Goal: Information Seeking & Learning: Learn about a topic

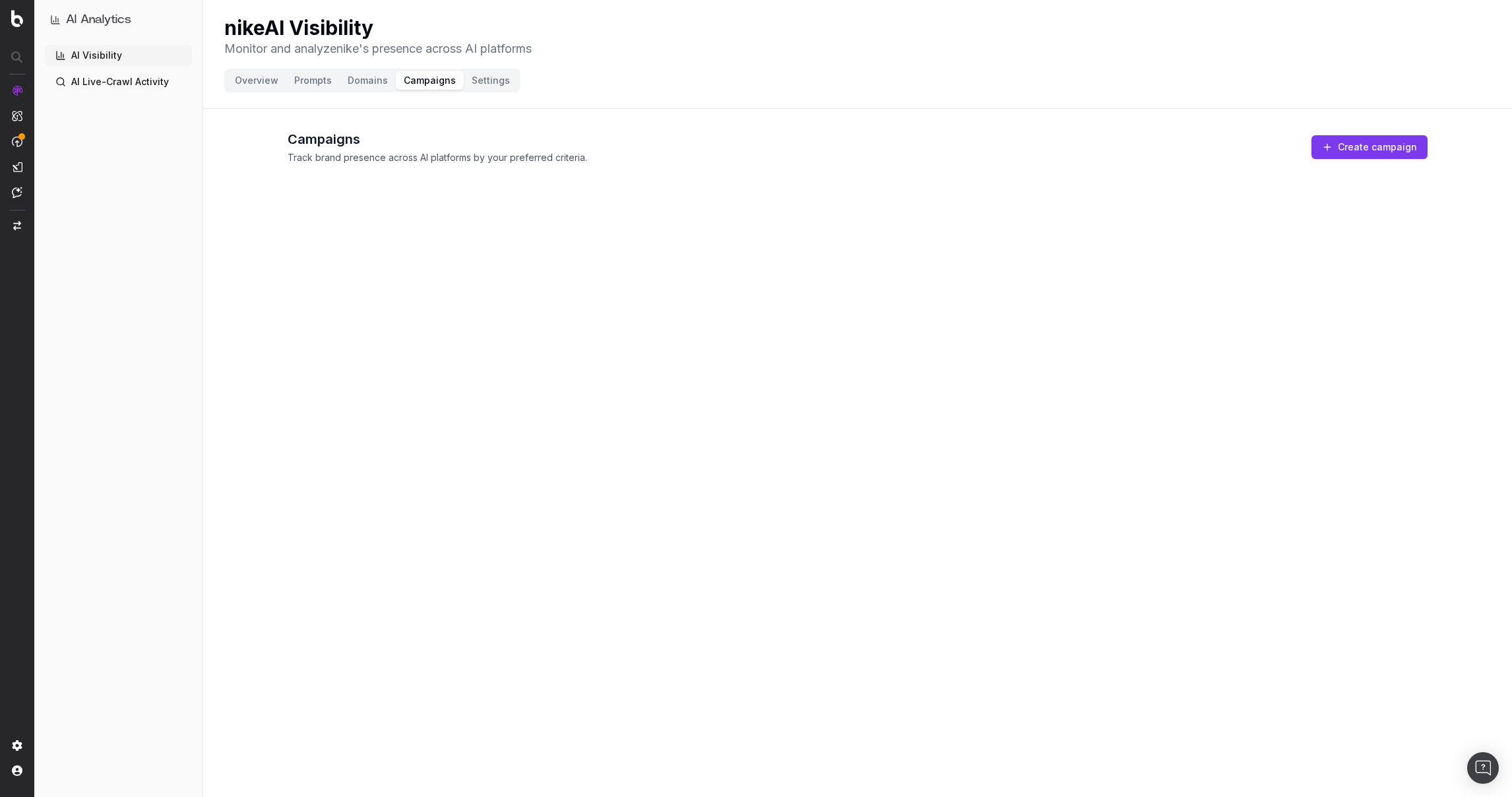
click at [271, 82] on button "Overview" at bounding box center [256, 80] width 59 height 18
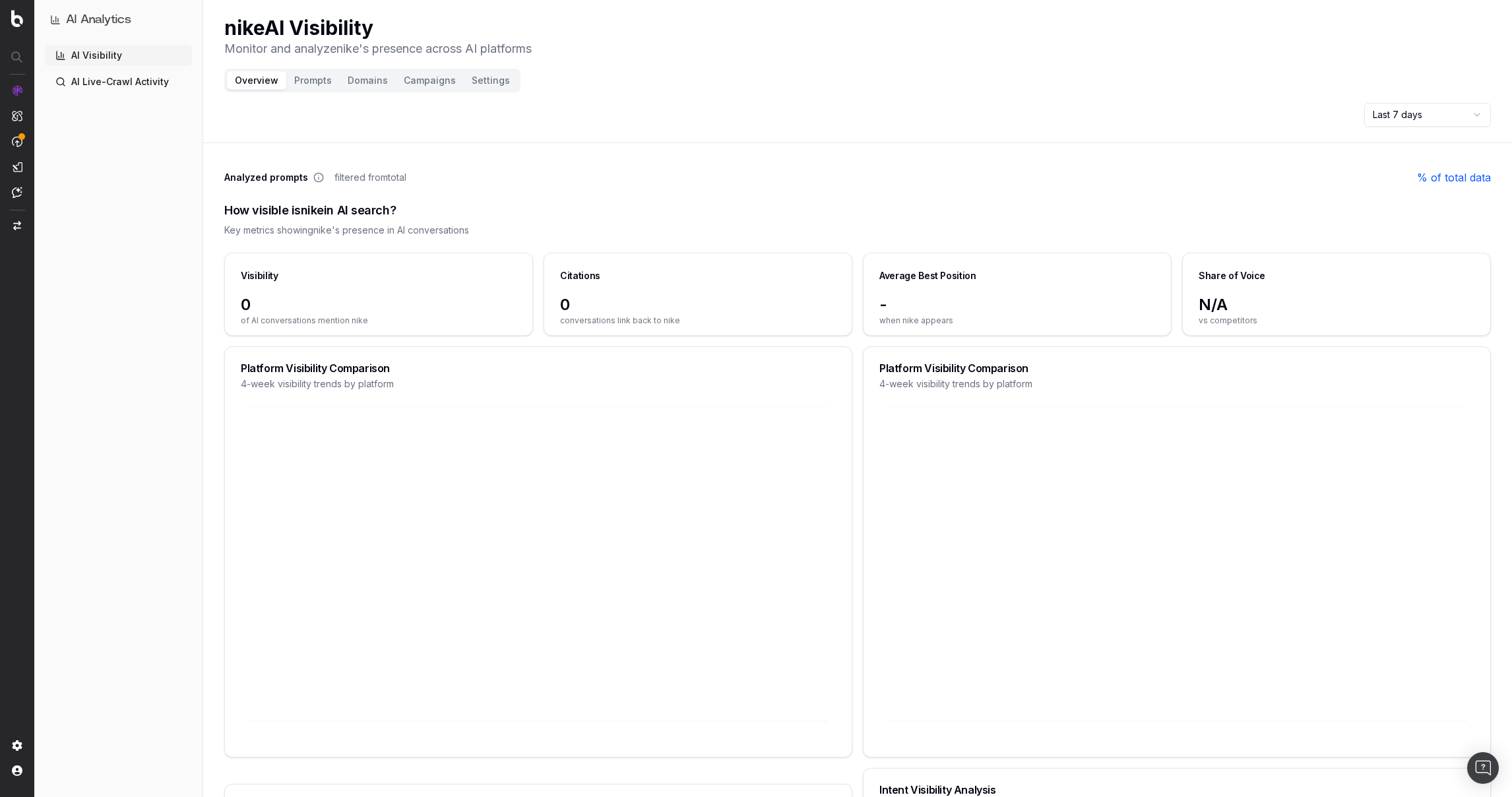
click at [1444, 112] on html "AI Analytics AI Visibility AI Live-Crawl Activity nike AI Visibility Monitor an…" at bounding box center [756, 398] width 1512 height 797
click at [315, 83] on button "Prompts" at bounding box center [313, 80] width 54 height 18
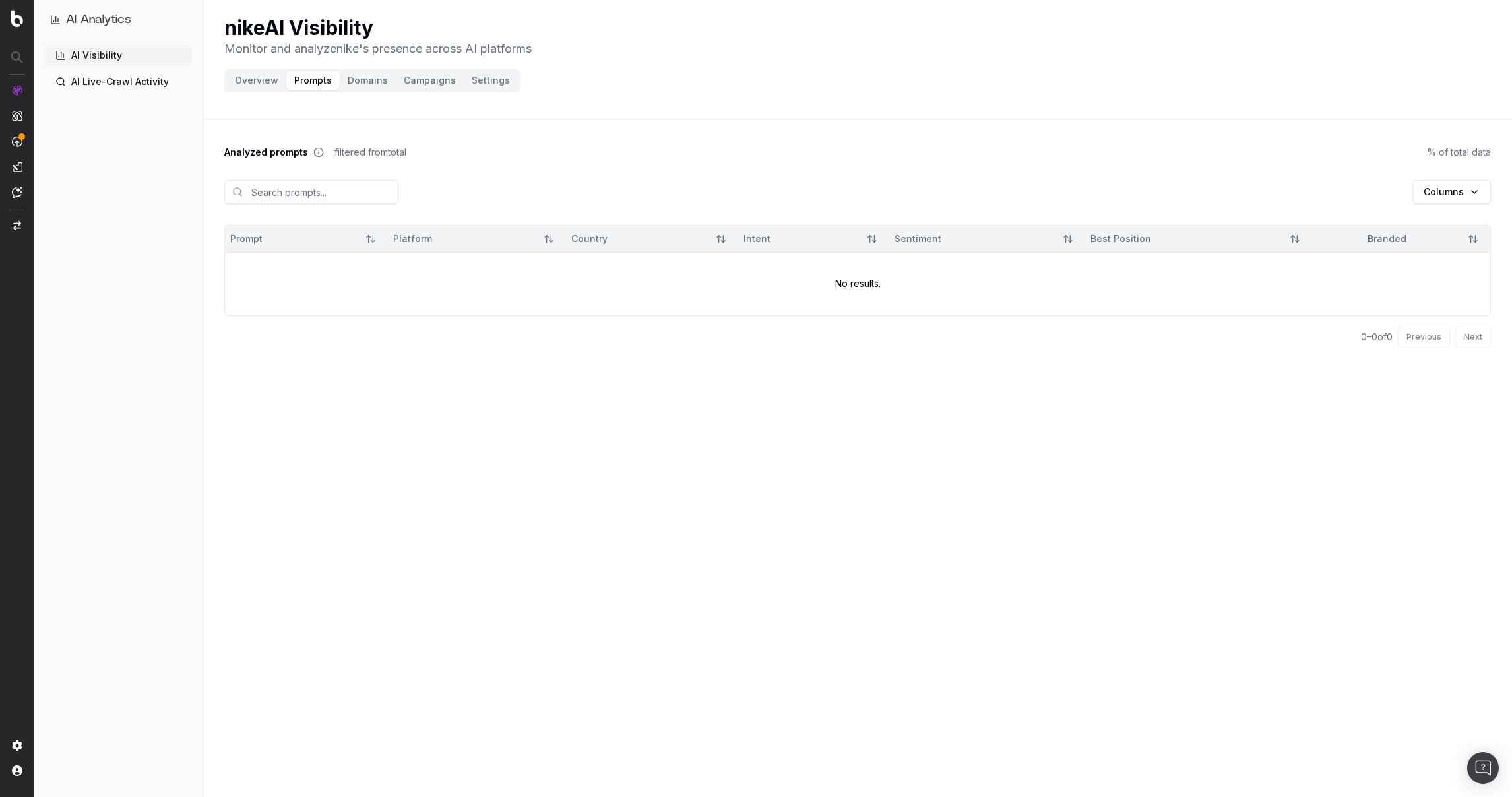
click at [361, 80] on button "Domains" at bounding box center [368, 80] width 56 height 18
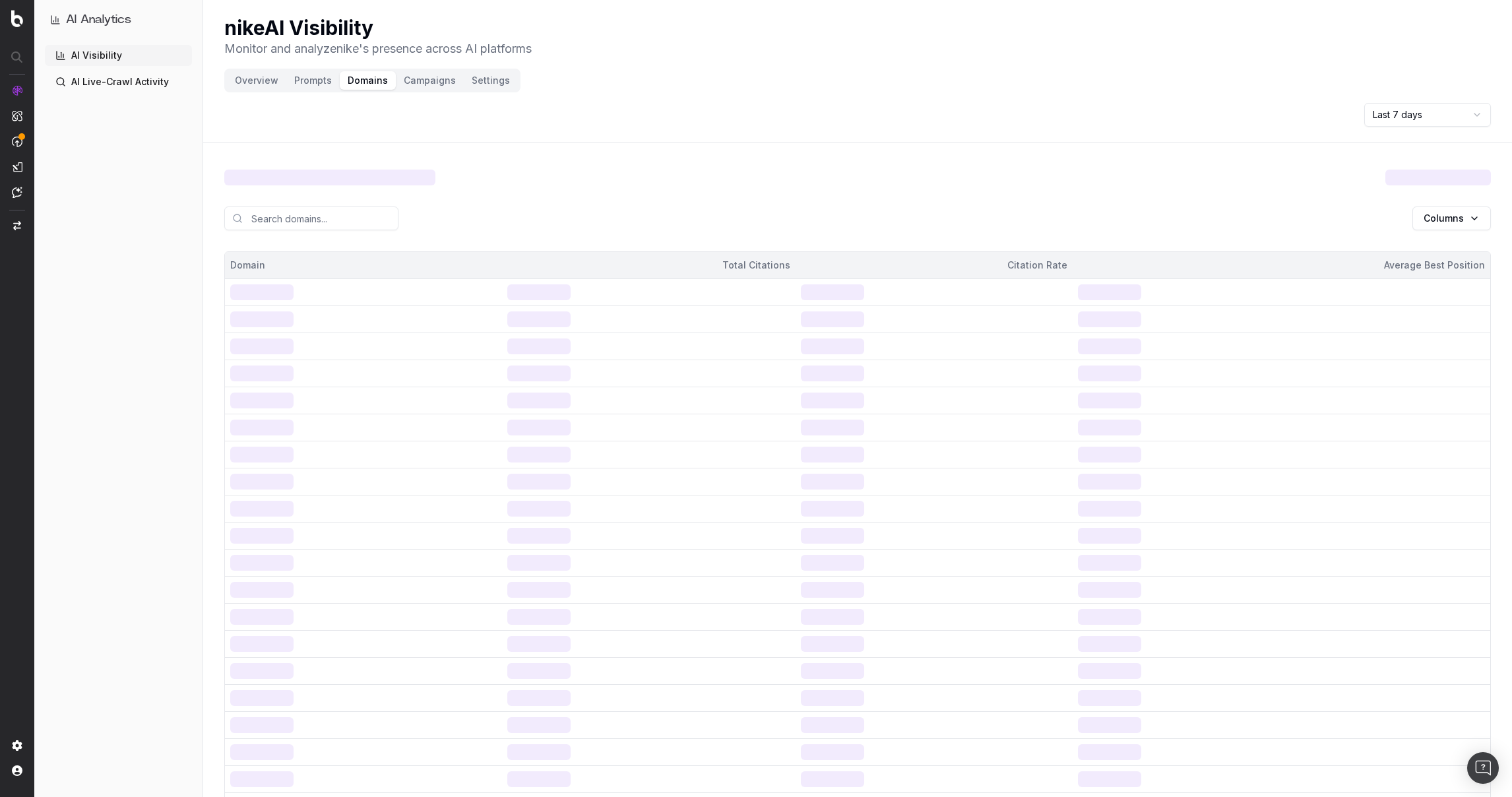
click at [414, 82] on button "Campaigns" at bounding box center [430, 80] width 68 height 18
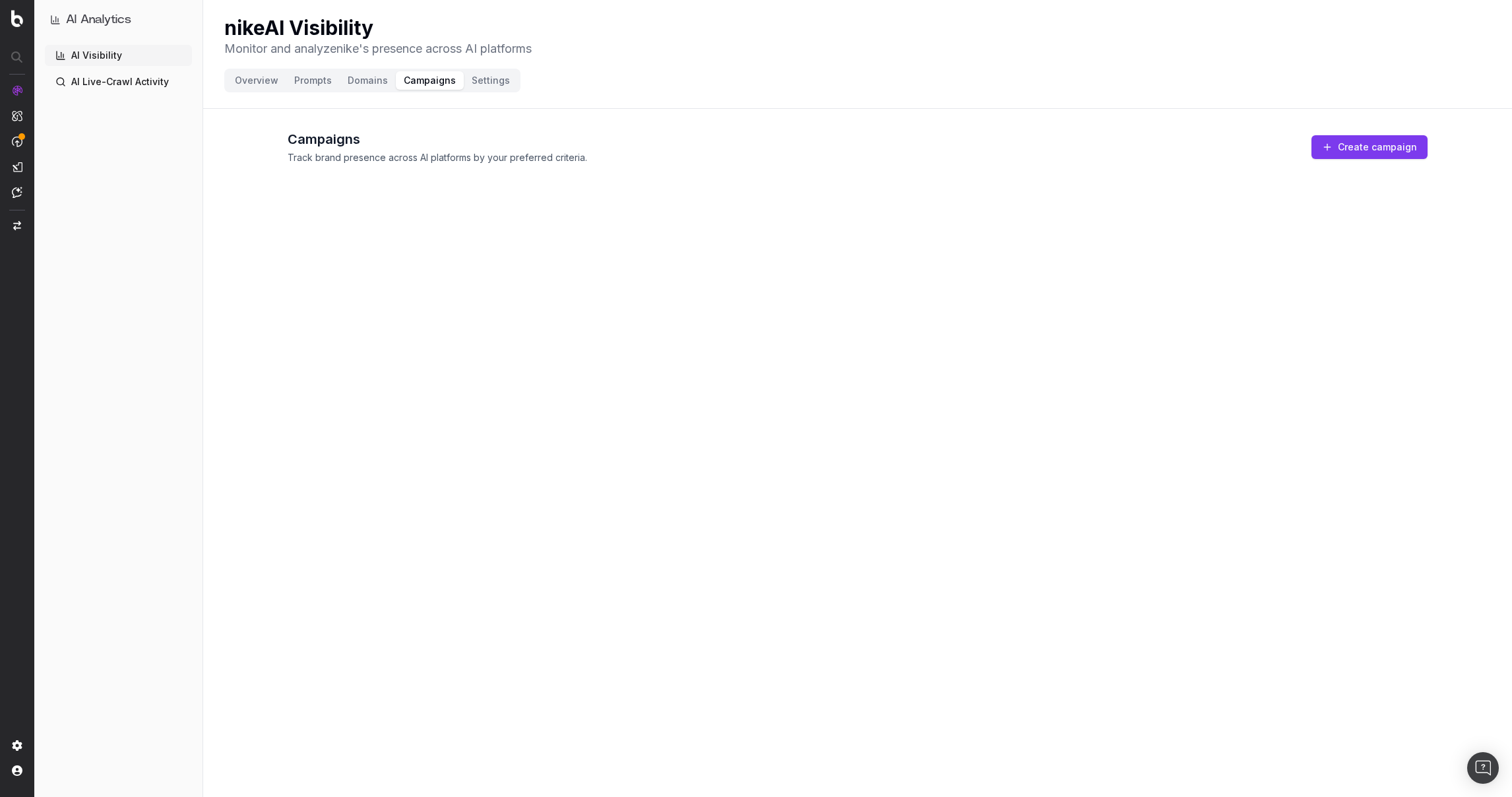
click at [1392, 147] on button "Create campaign" at bounding box center [1370, 148] width 117 height 24
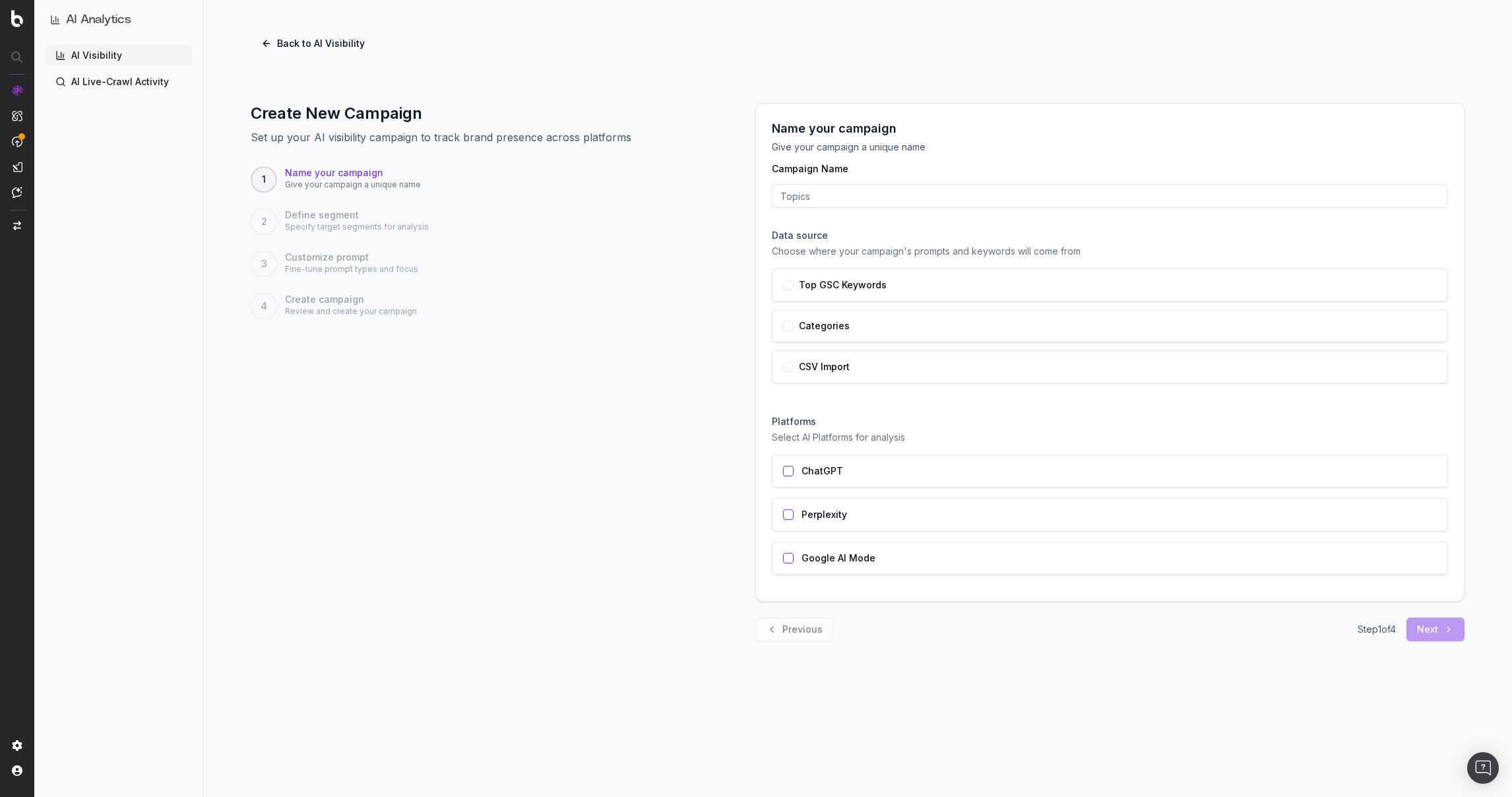
click at [982, 289] on div "Top GSC Keywords" at bounding box center [1110, 285] width 654 height 11
click at [1000, 492] on div "ChatGPT Perplexity Google AI Mode" at bounding box center [1110, 515] width 676 height 120
click at [1176, 491] on div "ChatGPT Perplexity Google AI Mode" at bounding box center [1110, 515] width 676 height 120
click at [1044, 471] on div "ChatGPT" at bounding box center [1110, 471] width 676 height 33
click at [1442, 633] on div "Step 1 of 4 Next" at bounding box center [1410, 629] width 107 height 24
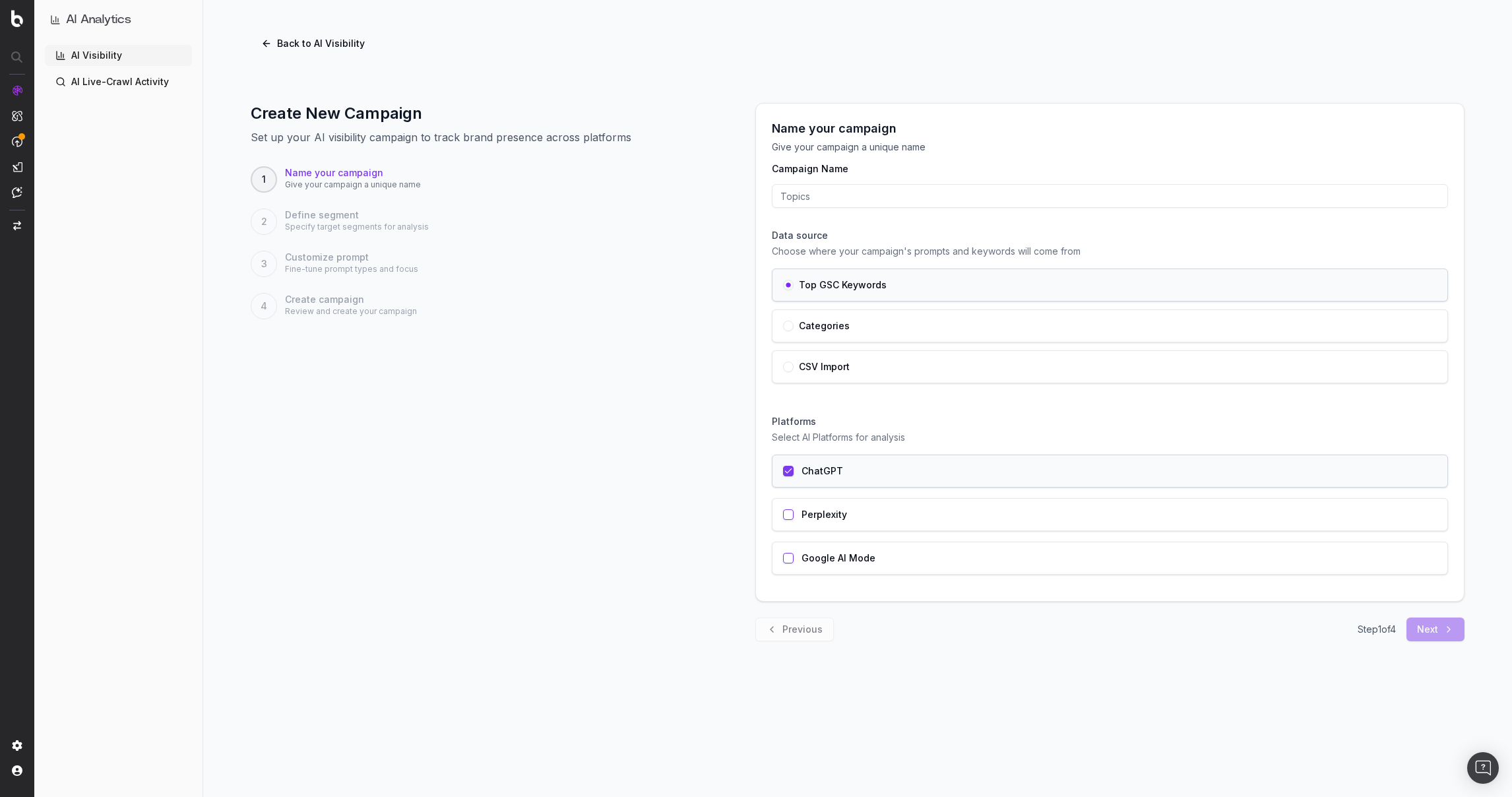
click at [325, 33] on button "Back to AI Visibility" at bounding box center [312, 44] width 125 height 24
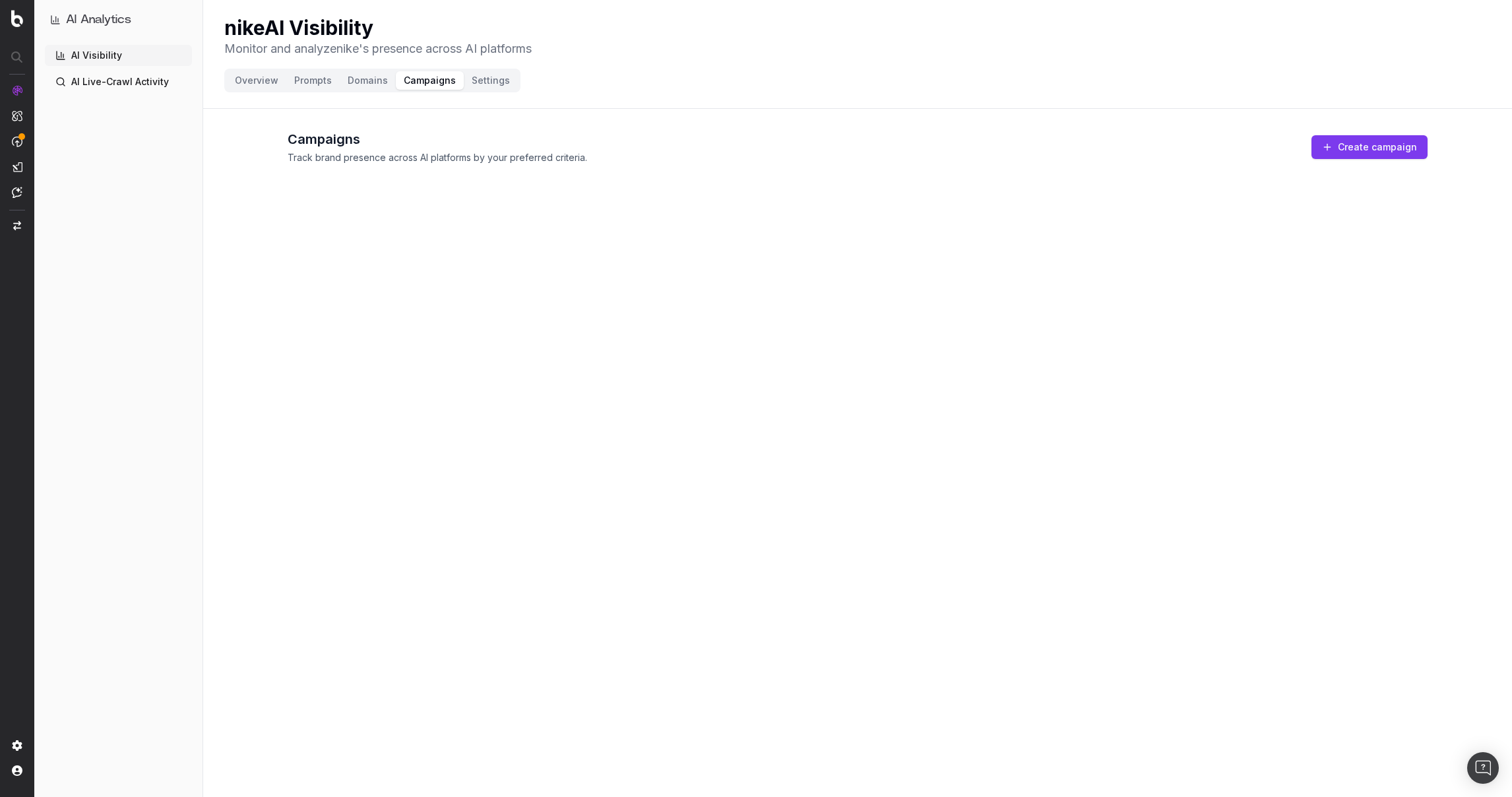
click at [479, 85] on button "Settings" at bounding box center [490, 80] width 54 height 18
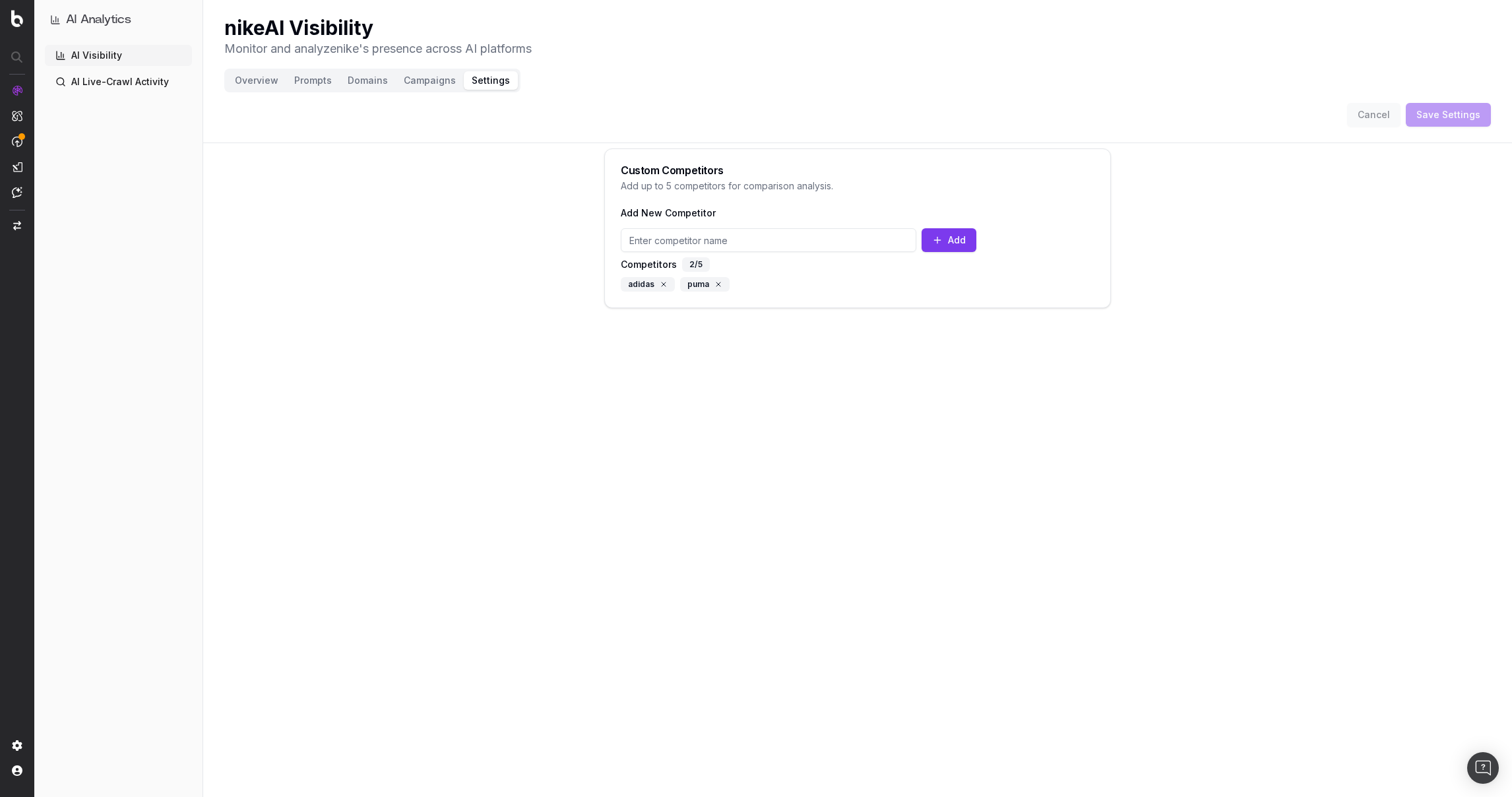
click at [490, 83] on button "Settings" at bounding box center [490, 80] width 54 height 18
click at [523, 274] on div "Custom Competitors Add up to 5 competitors for comparison analysis. Add New Com…" at bounding box center [857, 228] width 1309 height 159
click at [128, 80] on link "AI Live-Crawl Activity" at bounding box center [118, 81] width 147 height 21
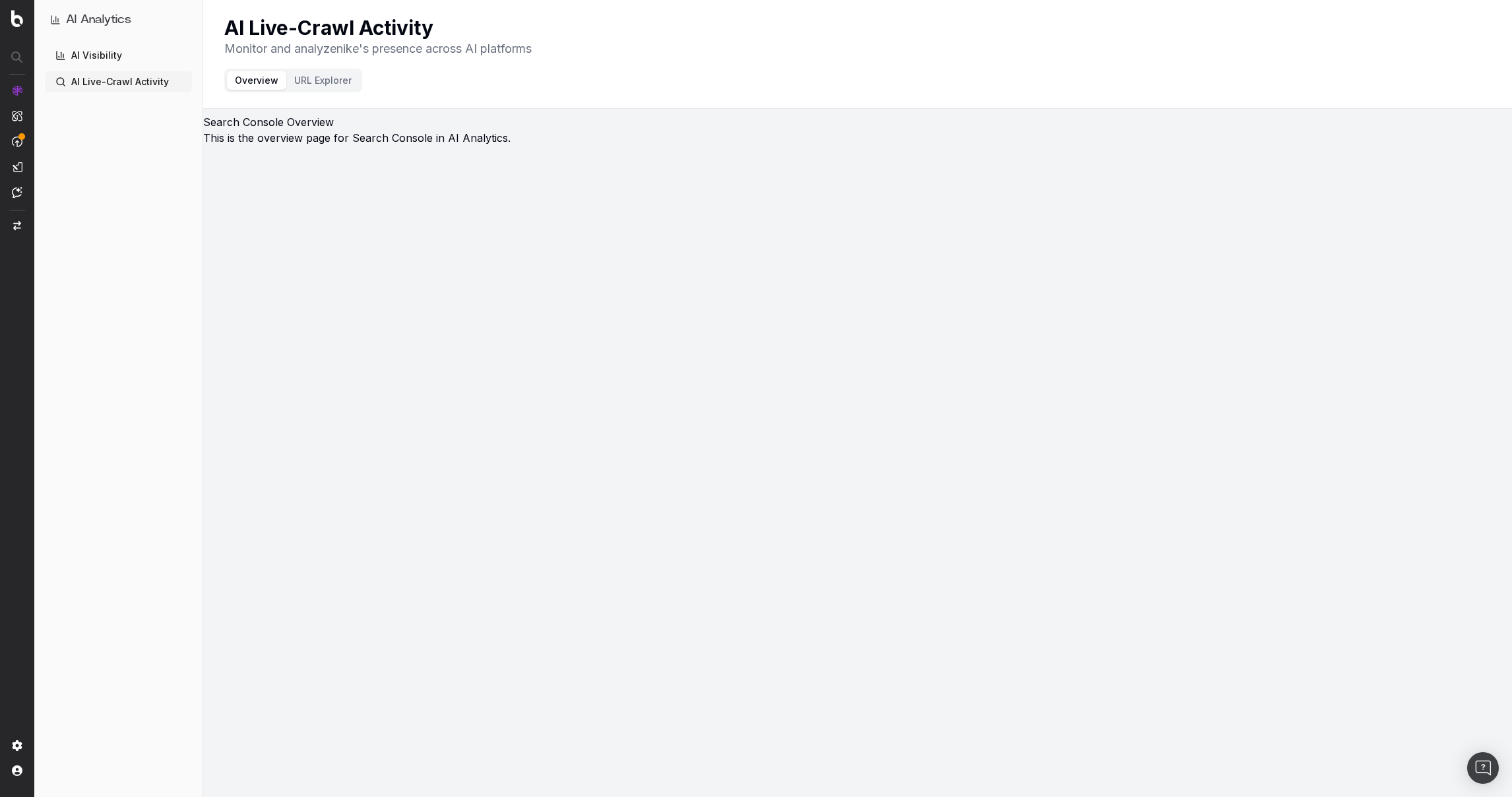
click at [387, 118] on h1 "Search Console Overview" at bounding box center [857, 121] width 1309 height 15
click at [303, 80] on button "URL Explorer" at bounding box center [323, 80] width 73 height 18
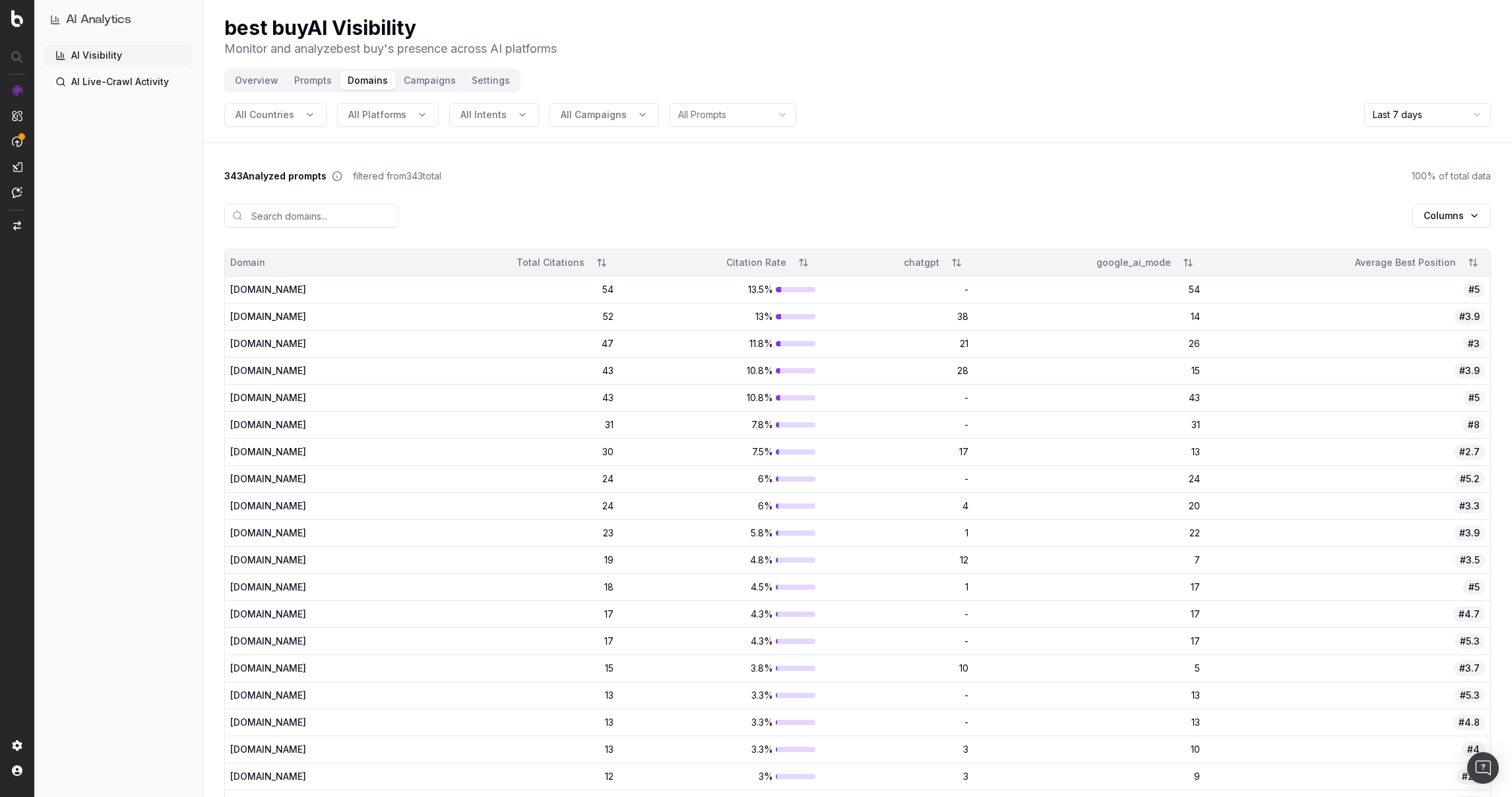
click at [614, 117] on span "All Campaigns" at bounding box center [594, 115] width 66 height 13
click at [757, 201] on div "Columns" at bounding box center [857, 216] width 1266 height 66
click at [256, 79] on button "Overview" at bounding box center [256, 80] width 59 height 18
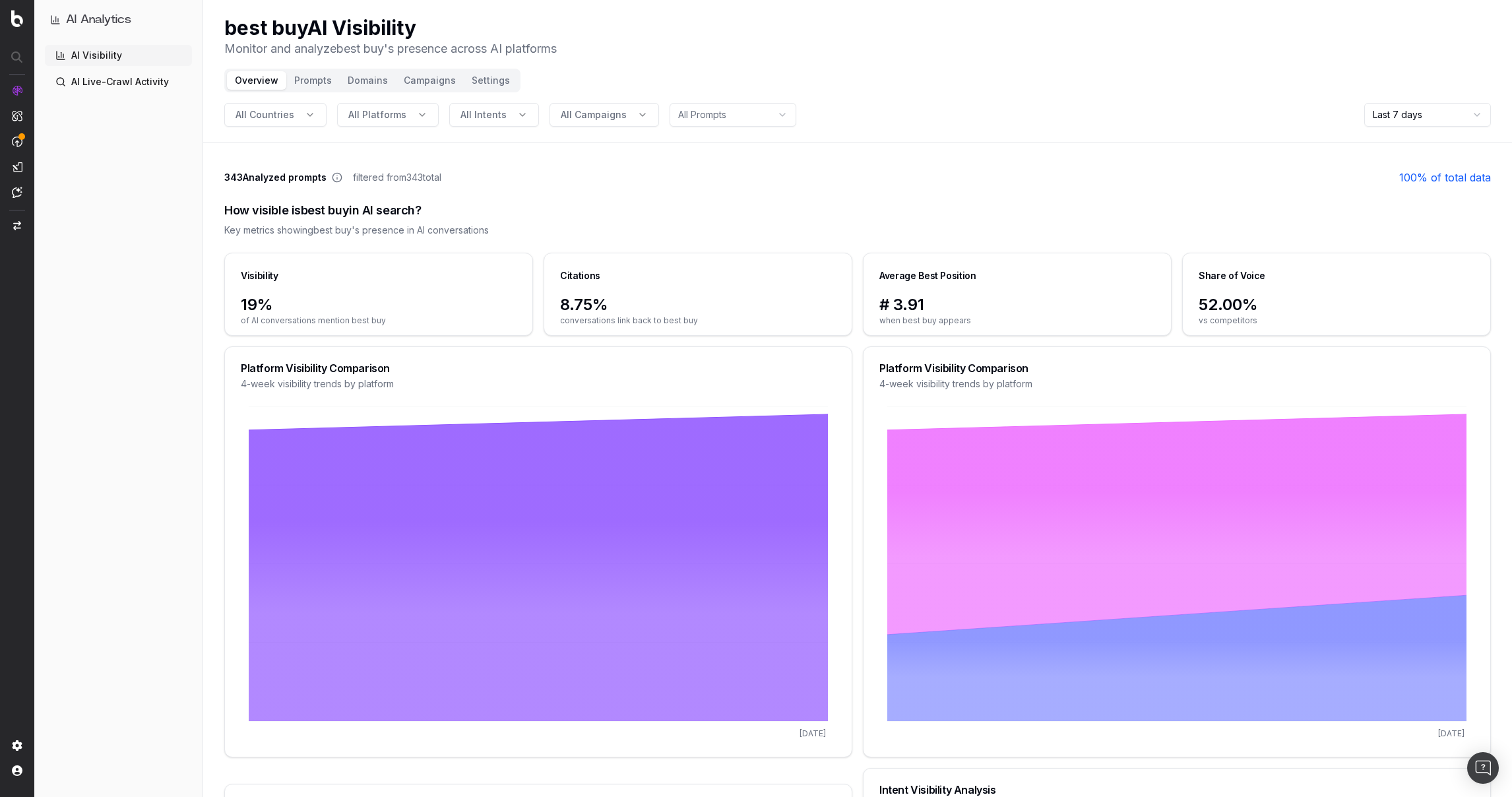
click at [299, 80] on button "Prompts" at bounding box center [313, 80] width 54 height 18
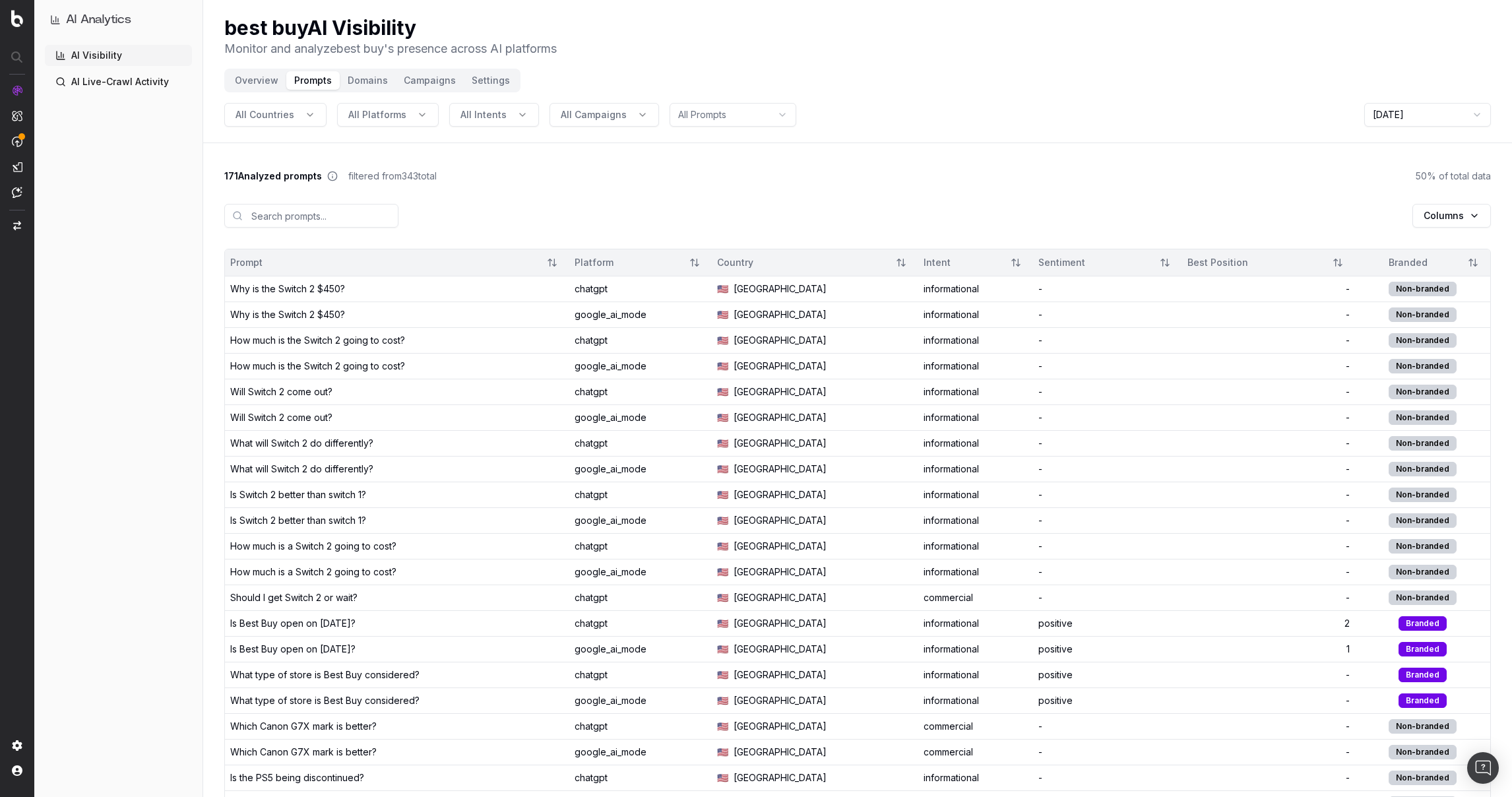
click at [441, 307] on td "Why is the Switch 2 $450?" at bounding box center [397, 314] width 344 height 26
click at [344, 277] on td "Why is the Switch 2 $450?" at bounding box center [397, 289] width 344 height 26
click at [350, 78] on button "Domains" at bounding box center [368, 80] width 56 height 18
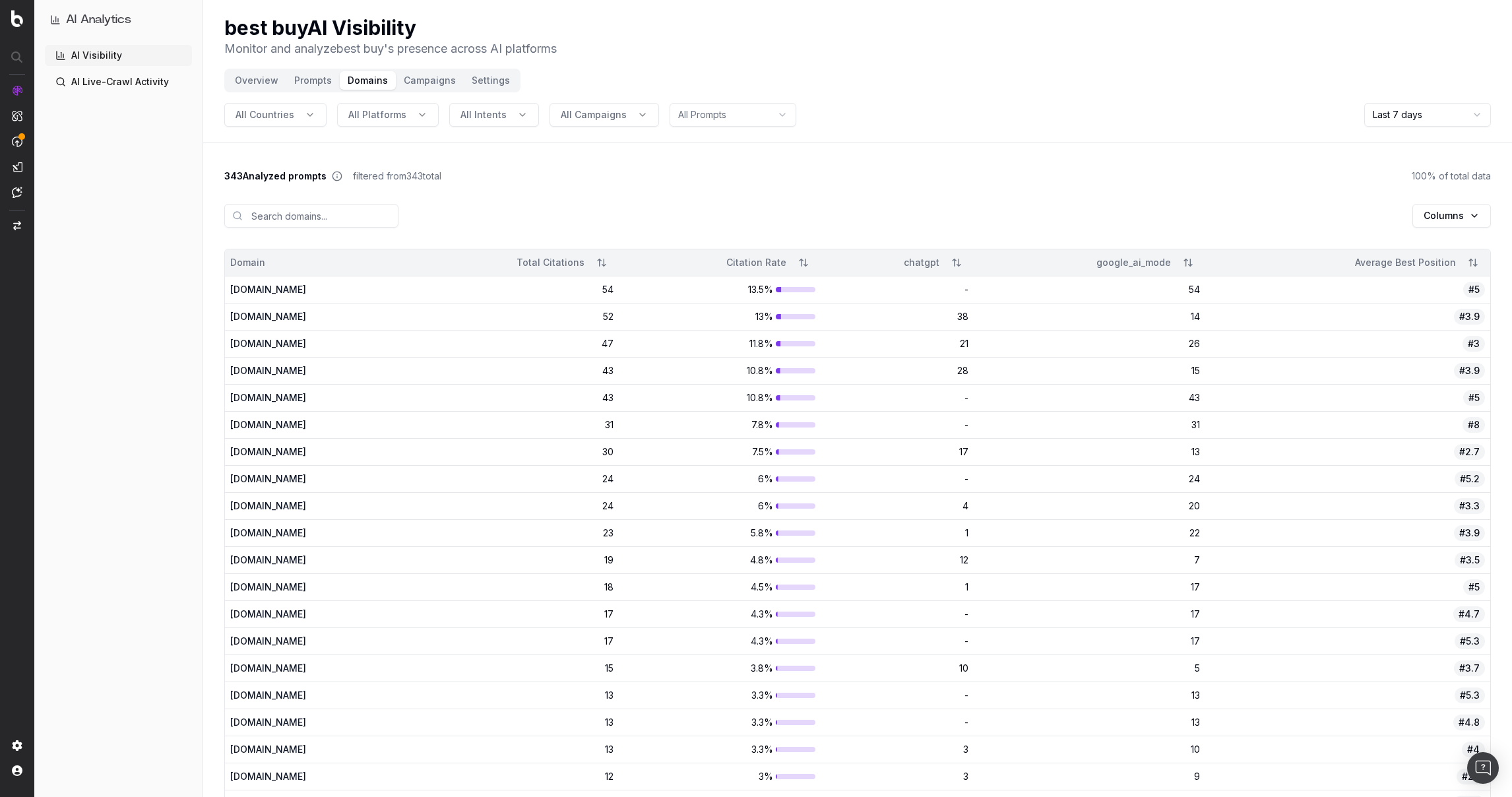
click at [421, 87] on button "Campaigns" at bounding box center [430, 80] width 68 height 18
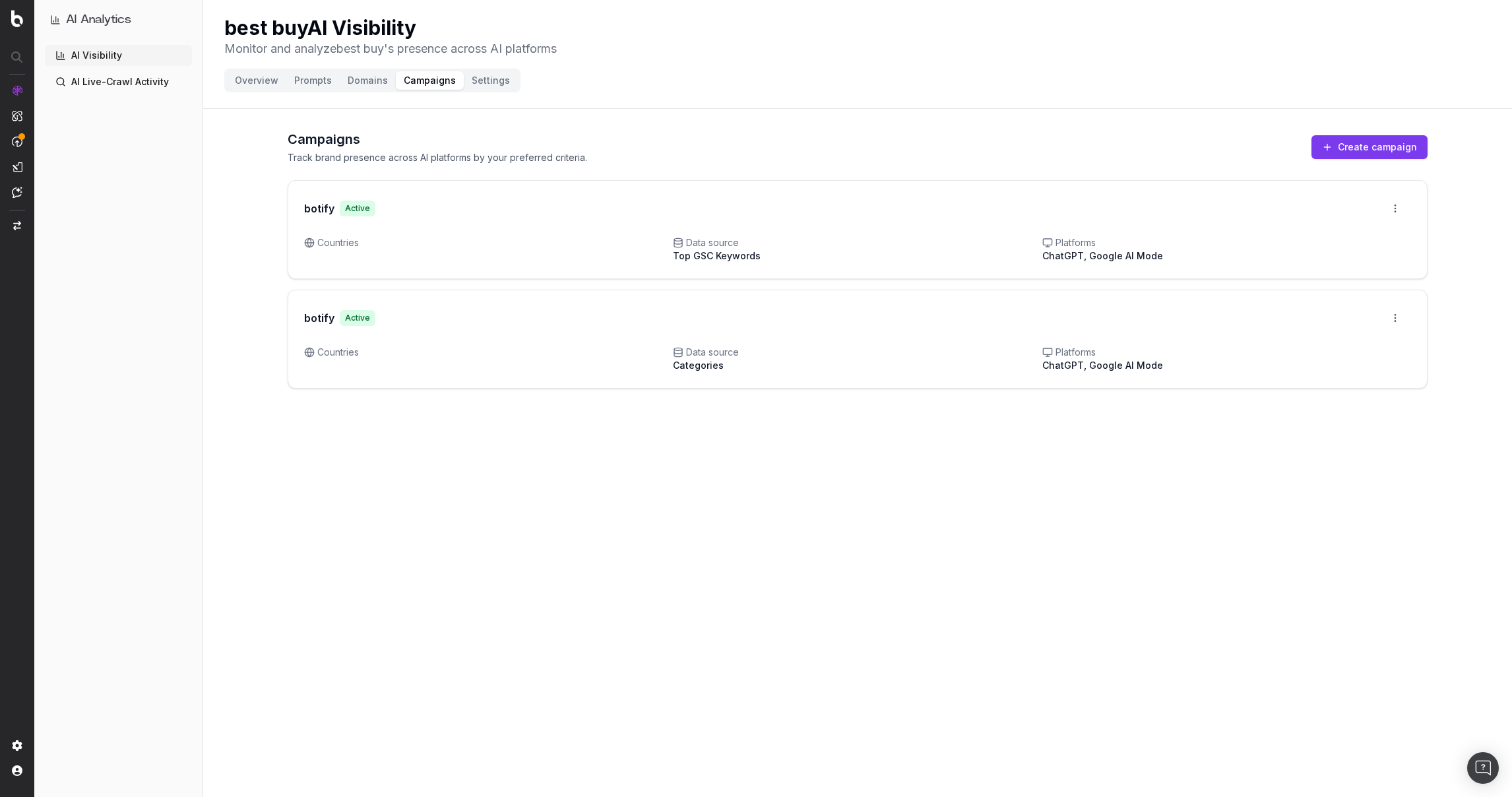
click at [472, 228] on div "botify Active Open menu" at bounding box center [857, 209] width 1139 height 56
click at [1367, 146] on button "Create campaign" at bounding box center [1370, 148] width 117 height 24
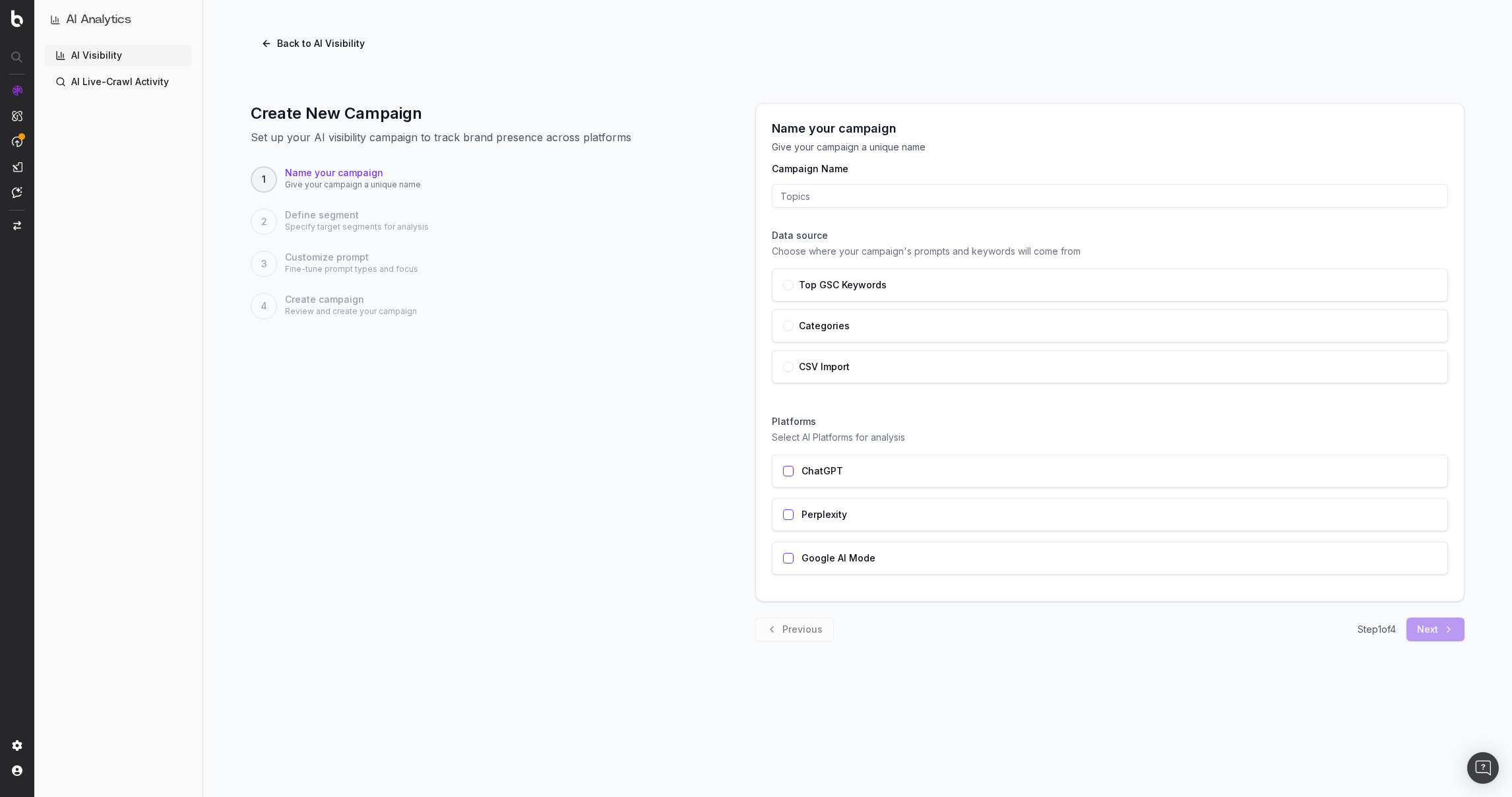
click at [262, 38] on button "Back to AI Visibility" at bounding box center [312, 44] width 125 height 24
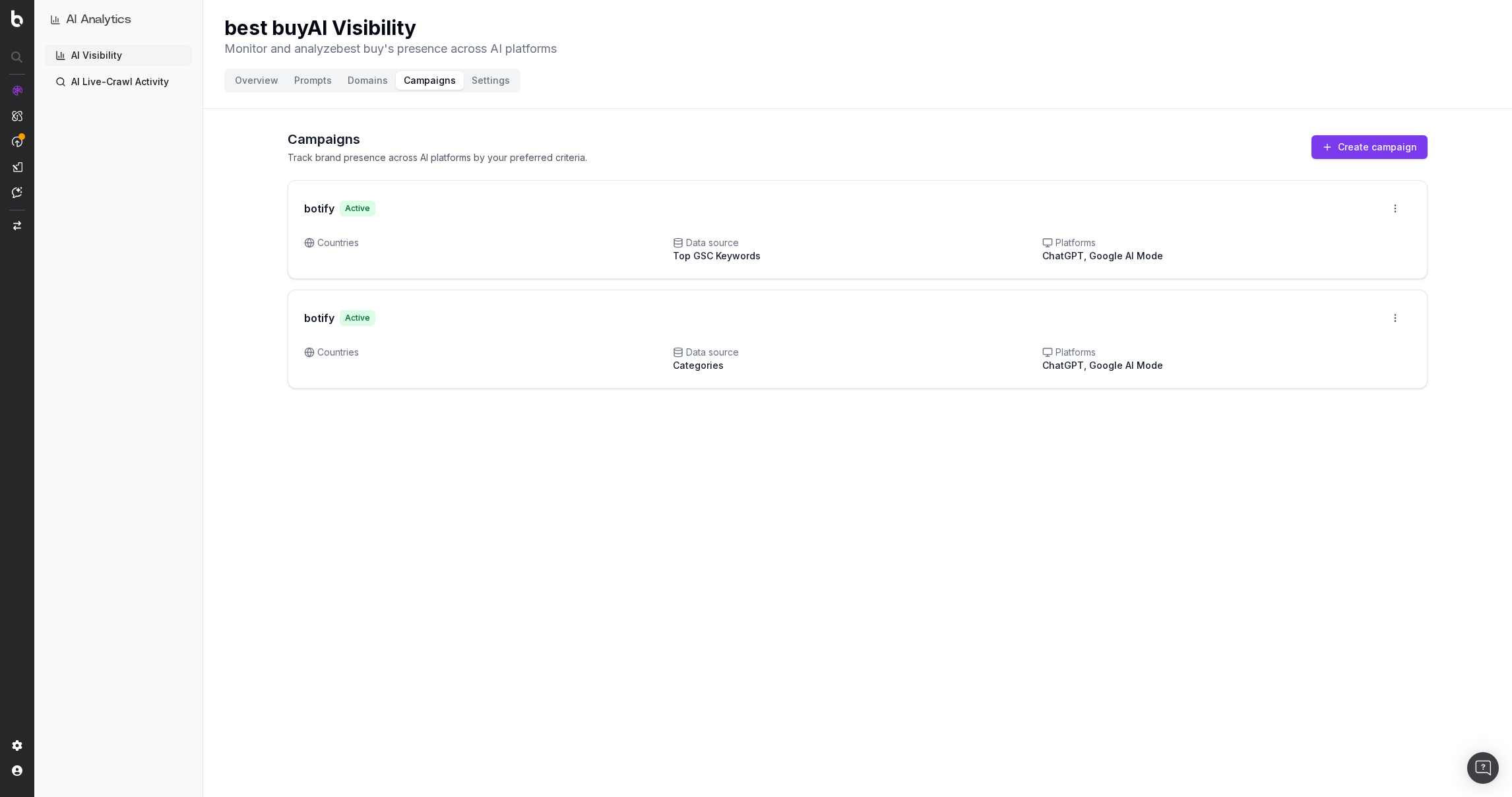
click at [487, 74] on button "Settings" at bounding box center [490, 80] width 54 height 18
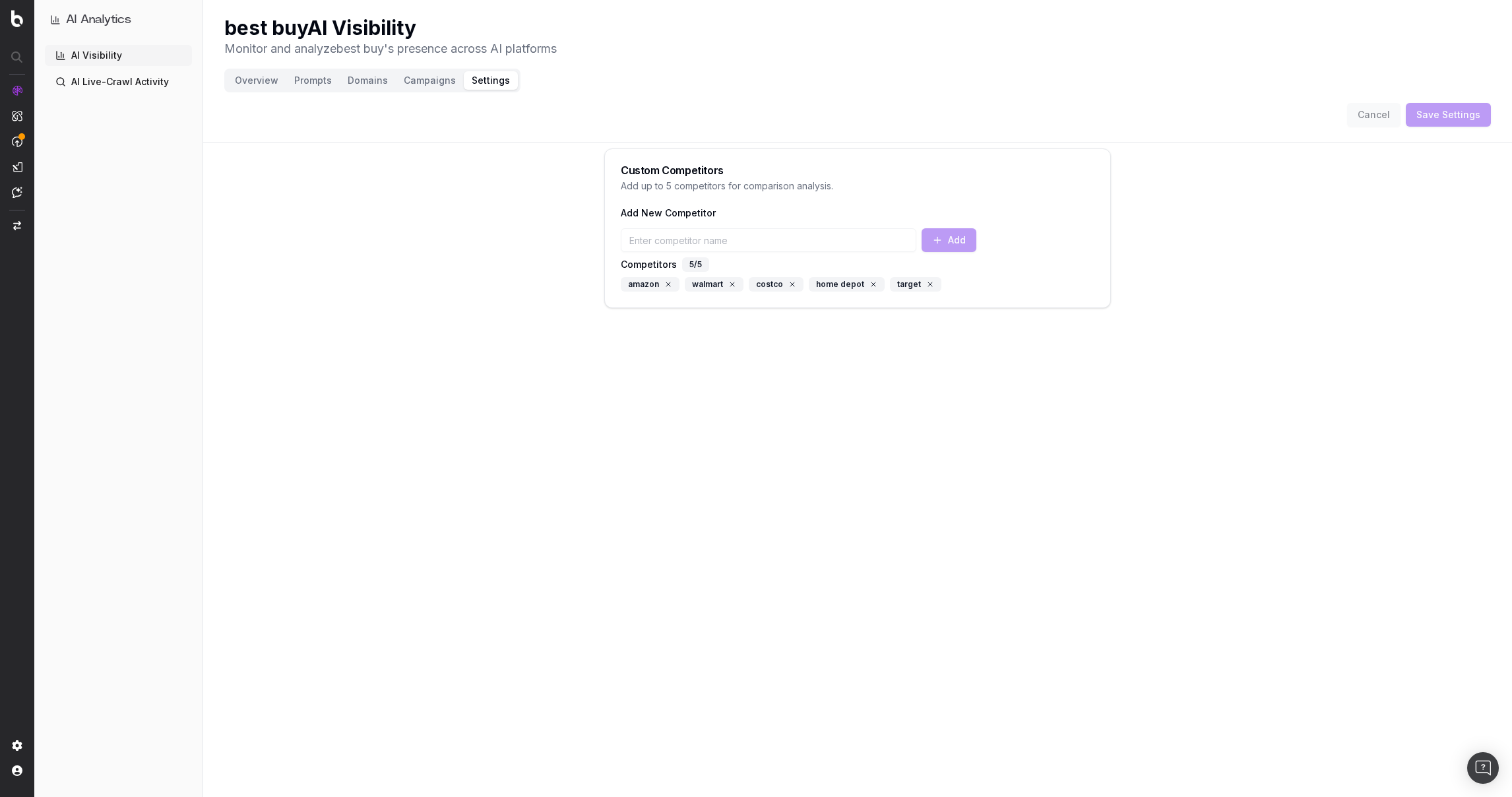
click at [244, 83] on button "Overview" at bounding box center [256, 80] width 59 height 18
